Goal: Navigation & Orientation: Find specific page/section

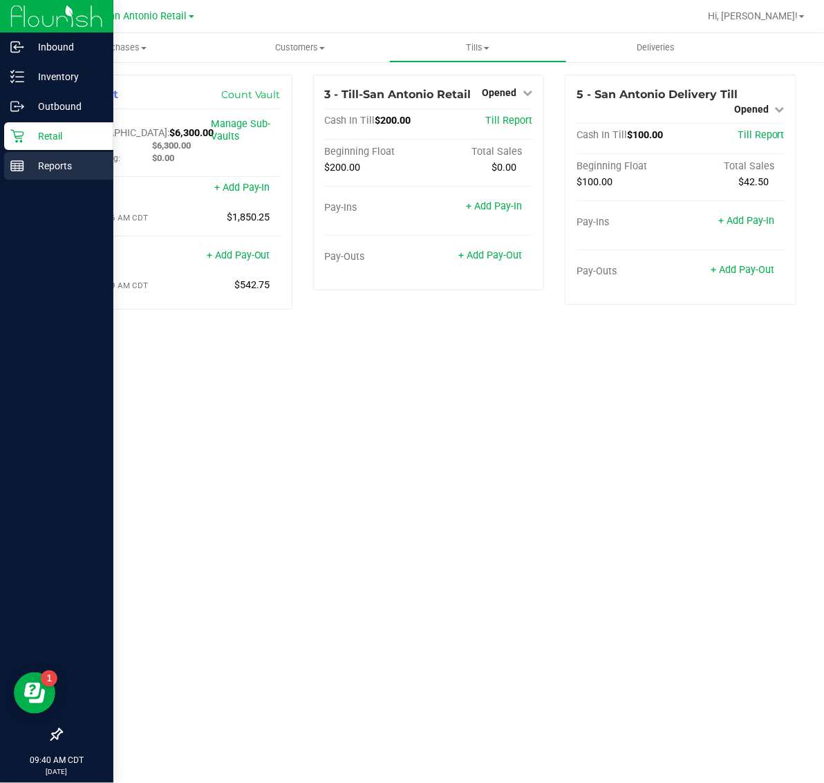
click at [82, 166] on p "Reports" at bounding box center [65, 166] width 83 height 17
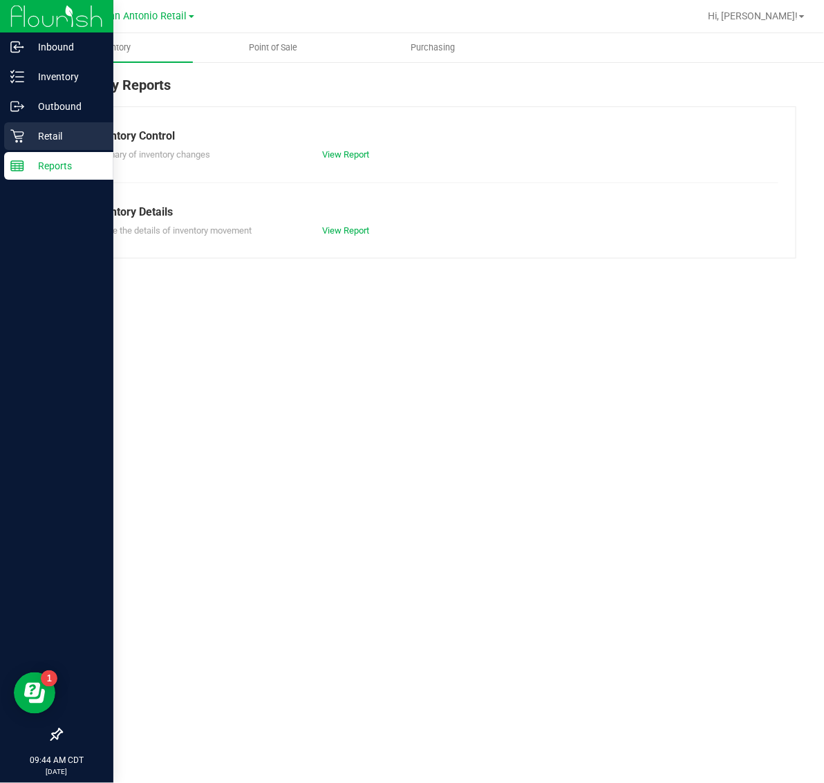
click at [24, 128] on p "Retail" at bounding box center [65, 136] width 83 height 17
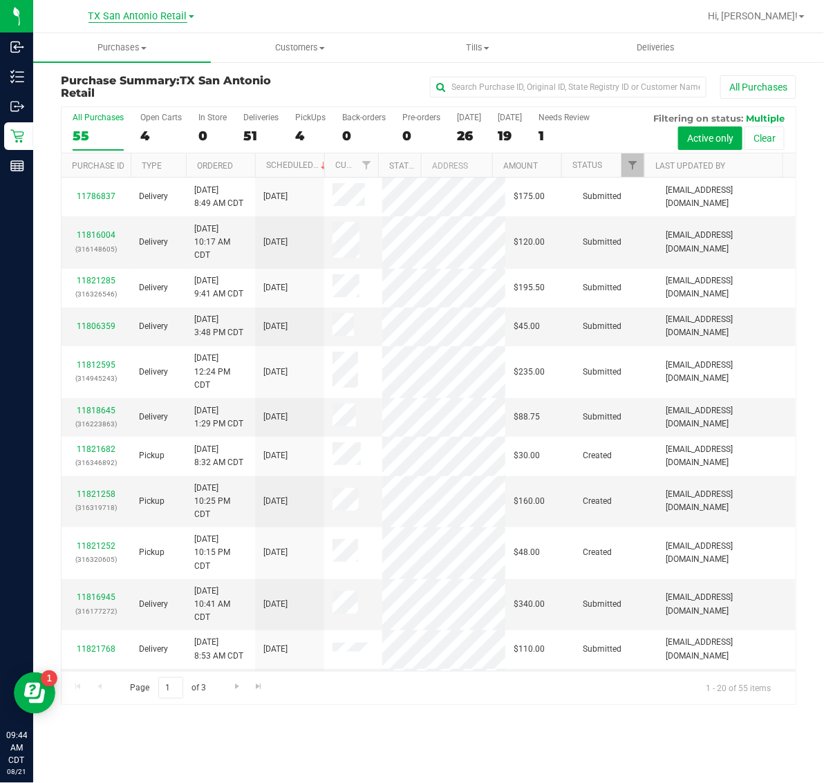
click at [128, 17] on span "TX San Antonio Retail" at bounding box center [137, 16] width 99 height 12
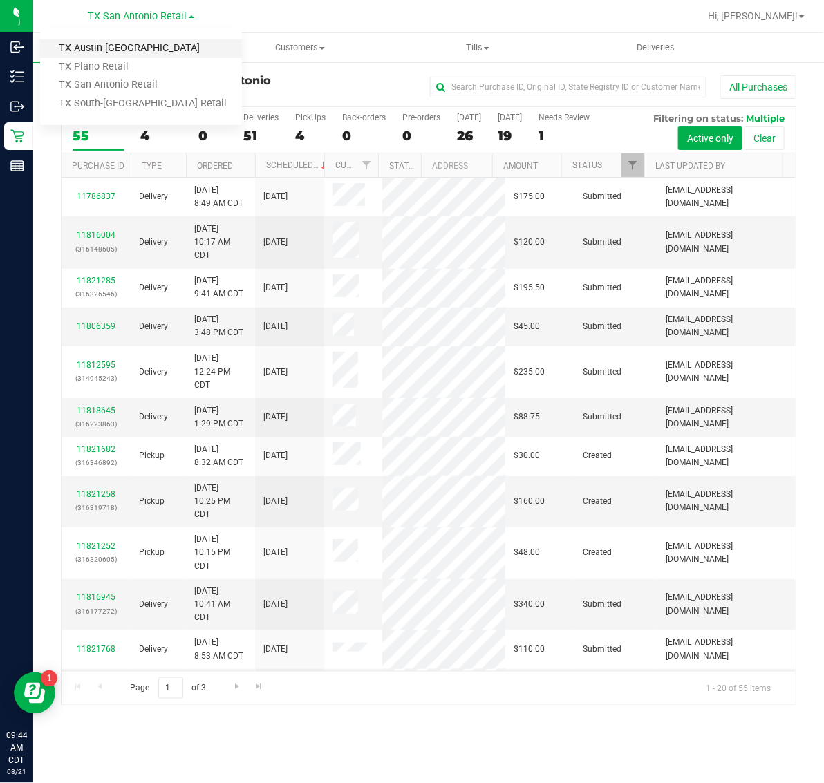
click at [122, 50] on link "TX Austin [GEOGRAPHIC_DATA]" at bounding box center [141, 48] width 202 height 19
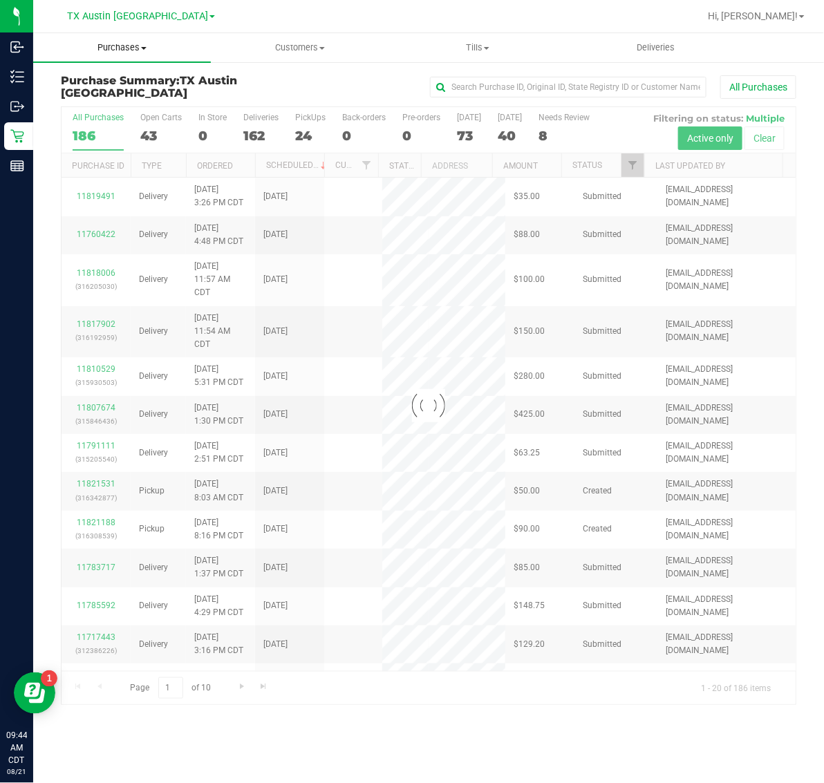
click at [122, 49] on span "Purchases" at bounding box center [122, 47] width 178 height 12
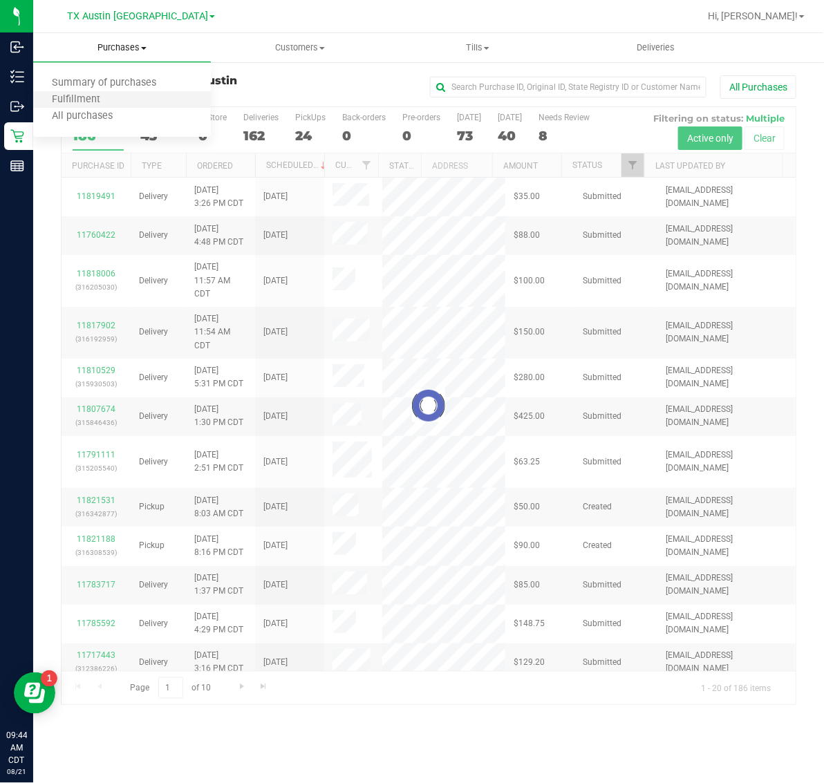
click at [122, 102] on li "Fulfillment" at bounding box center [122, 100] width 178 height 17
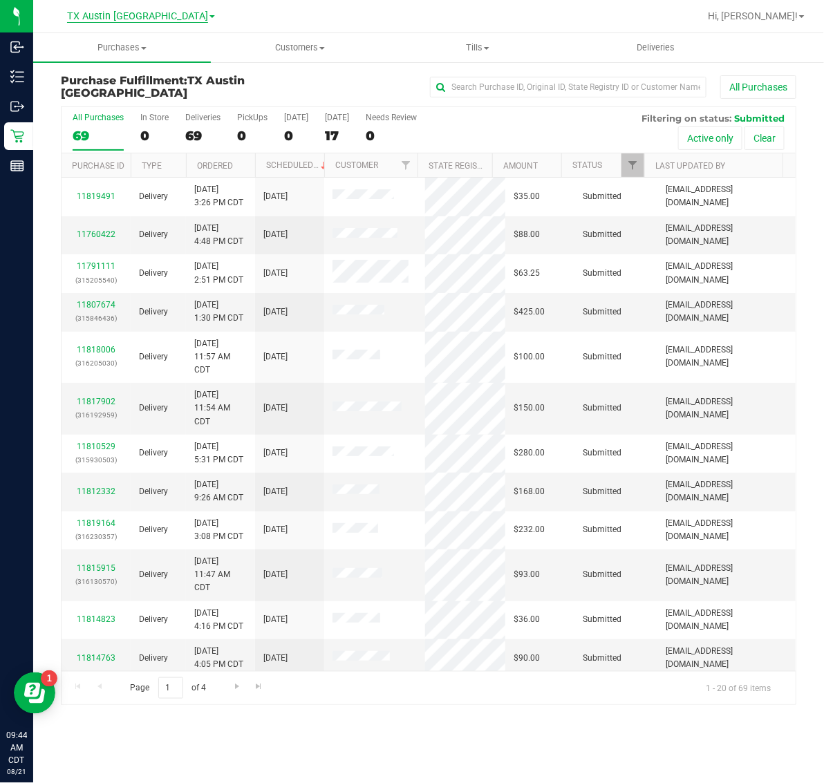
click at [145, 16] on span "TX Austin [GEOGRAPHIC_DATA]" at bounding box center [137, 16] width 141 height 12
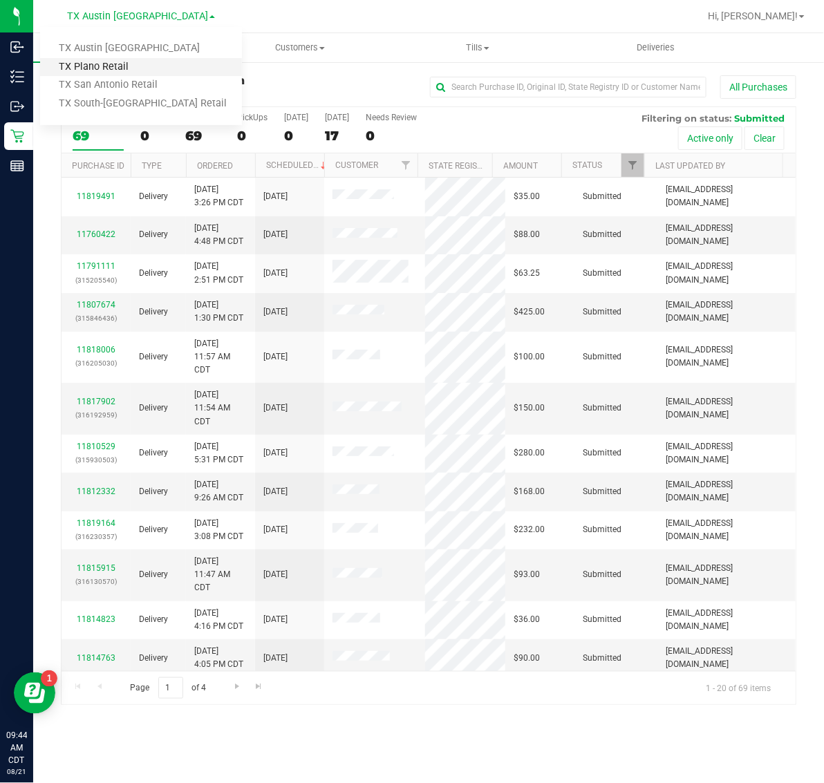
click at [135, 64] on link "TX Plano Retail" at bounding box center [141, 67] width 202 height 19
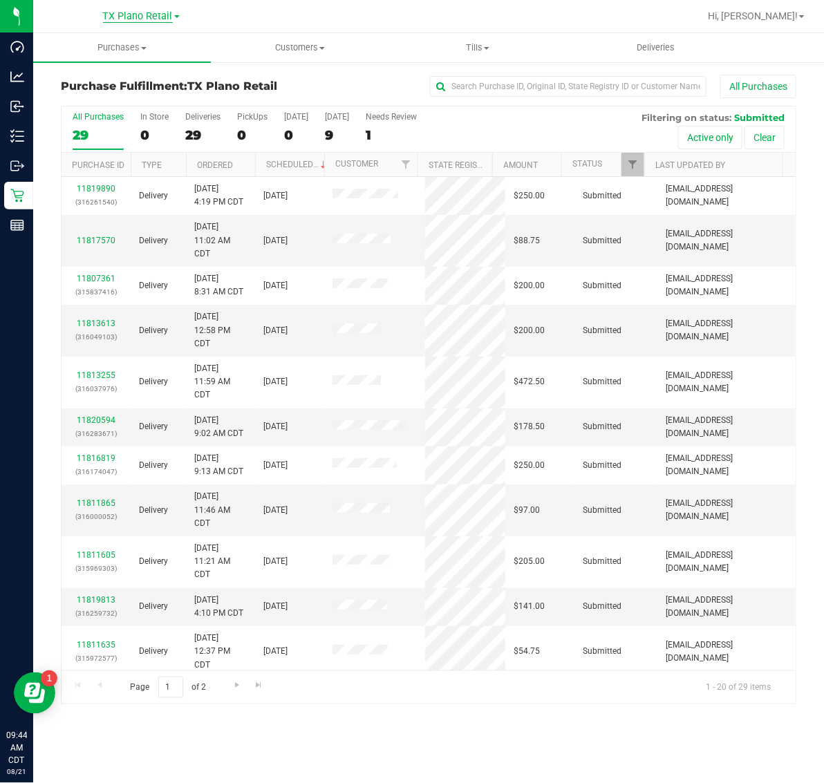
click at [135, 15] on span "TX Plano Retail" at bounding box center [138, 16] width 70 height 12
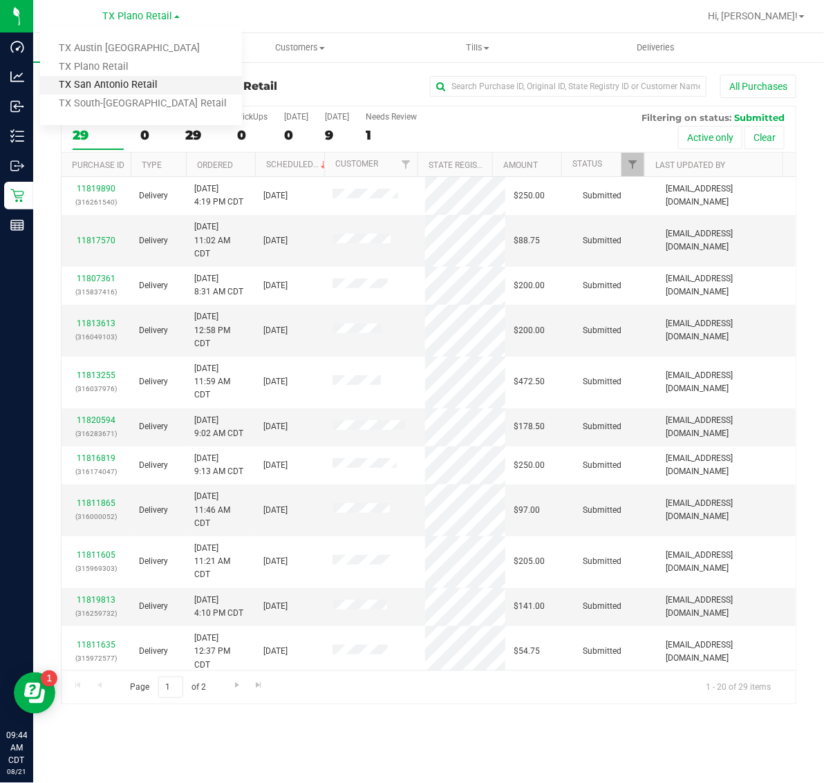
click at [130, 80] on link "TX San Antonio Retail" at bounding box center [141, 85] width 202 height 19
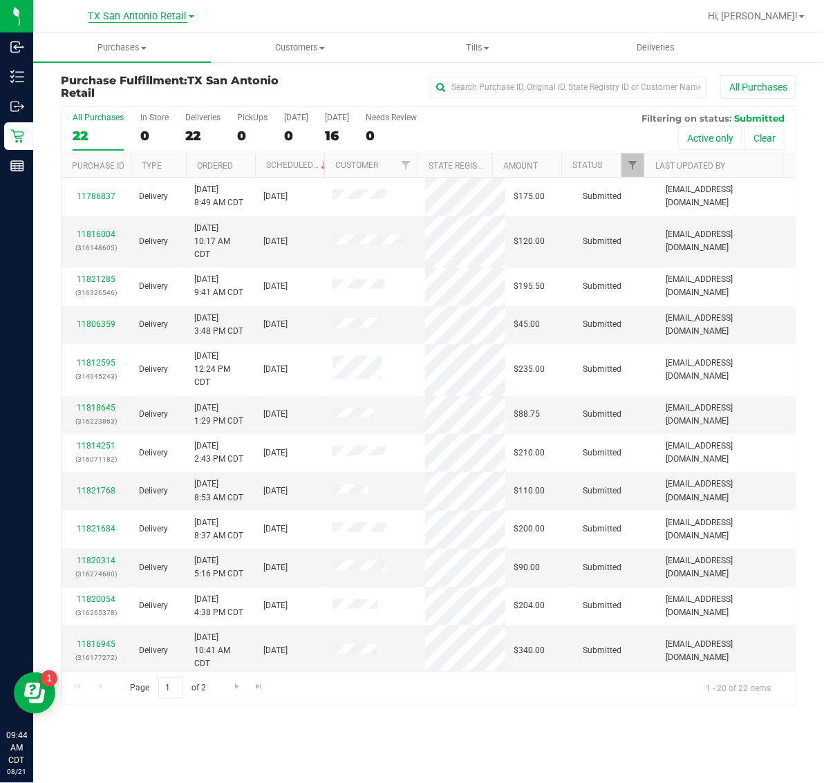
click at [129, 12] on span "TX San Antonio Retail" at bounding box center [137, 16] width 99 height 12
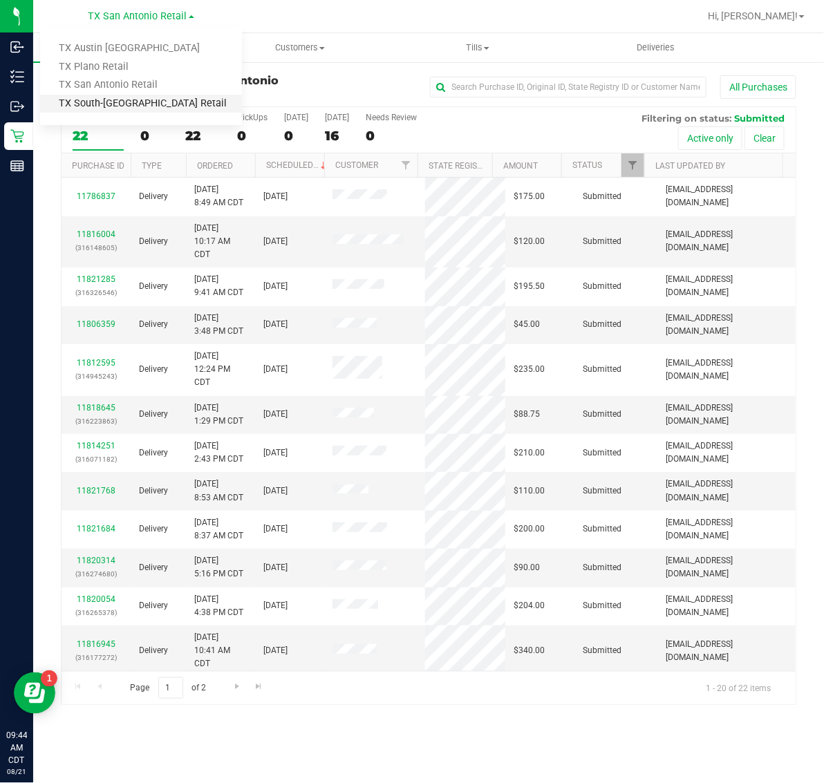
click at [128, 97] on link "TX South-[GEOGRAPHIC_DATA] Retail" at bounding box center [141, 104] width 202 height 19
